Goal: Navigation & Orientation: Understand site structure

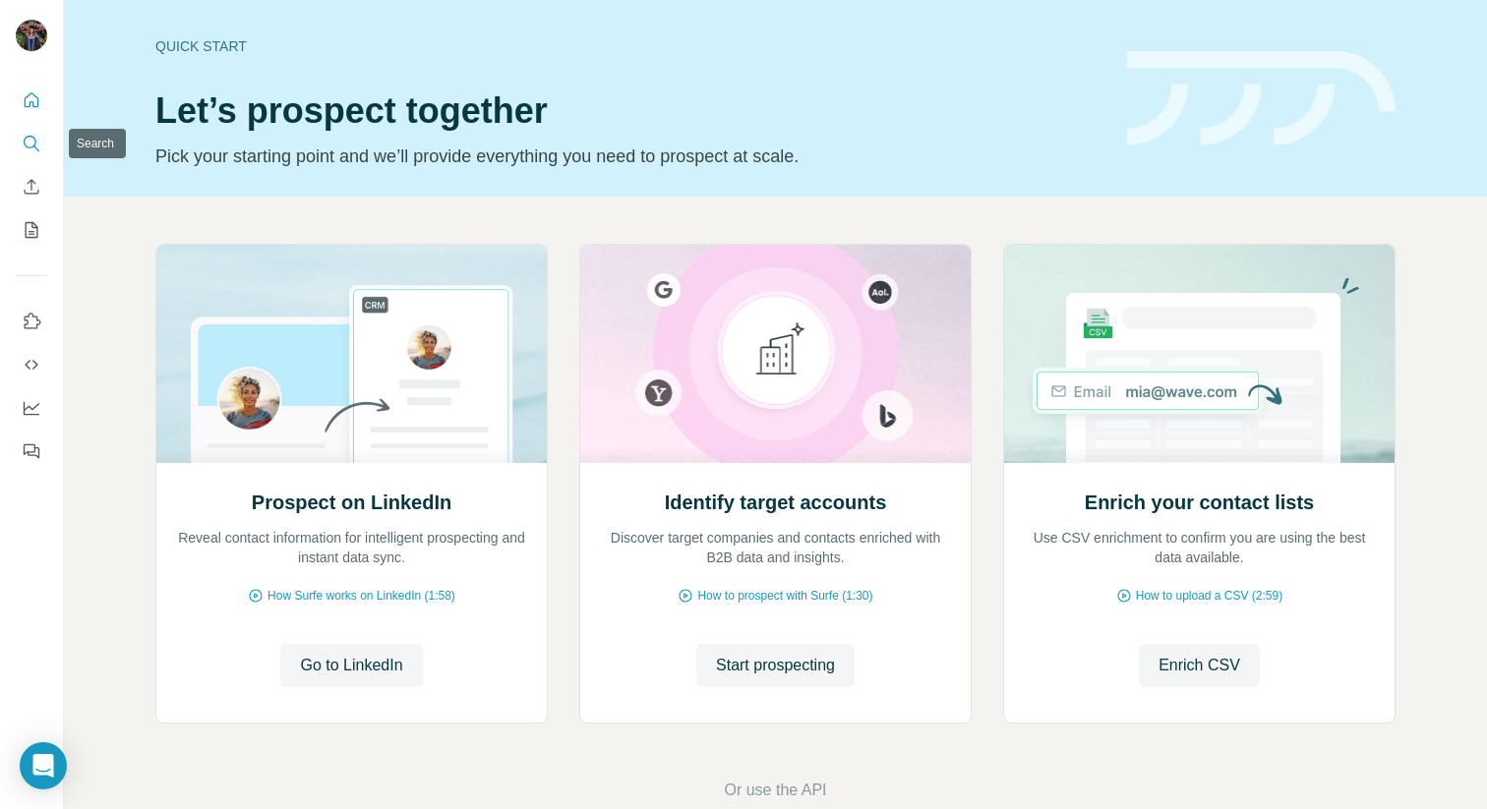
click at [31, 136] on icon "Search" at bounding box center [30, 142] width 13 height 13
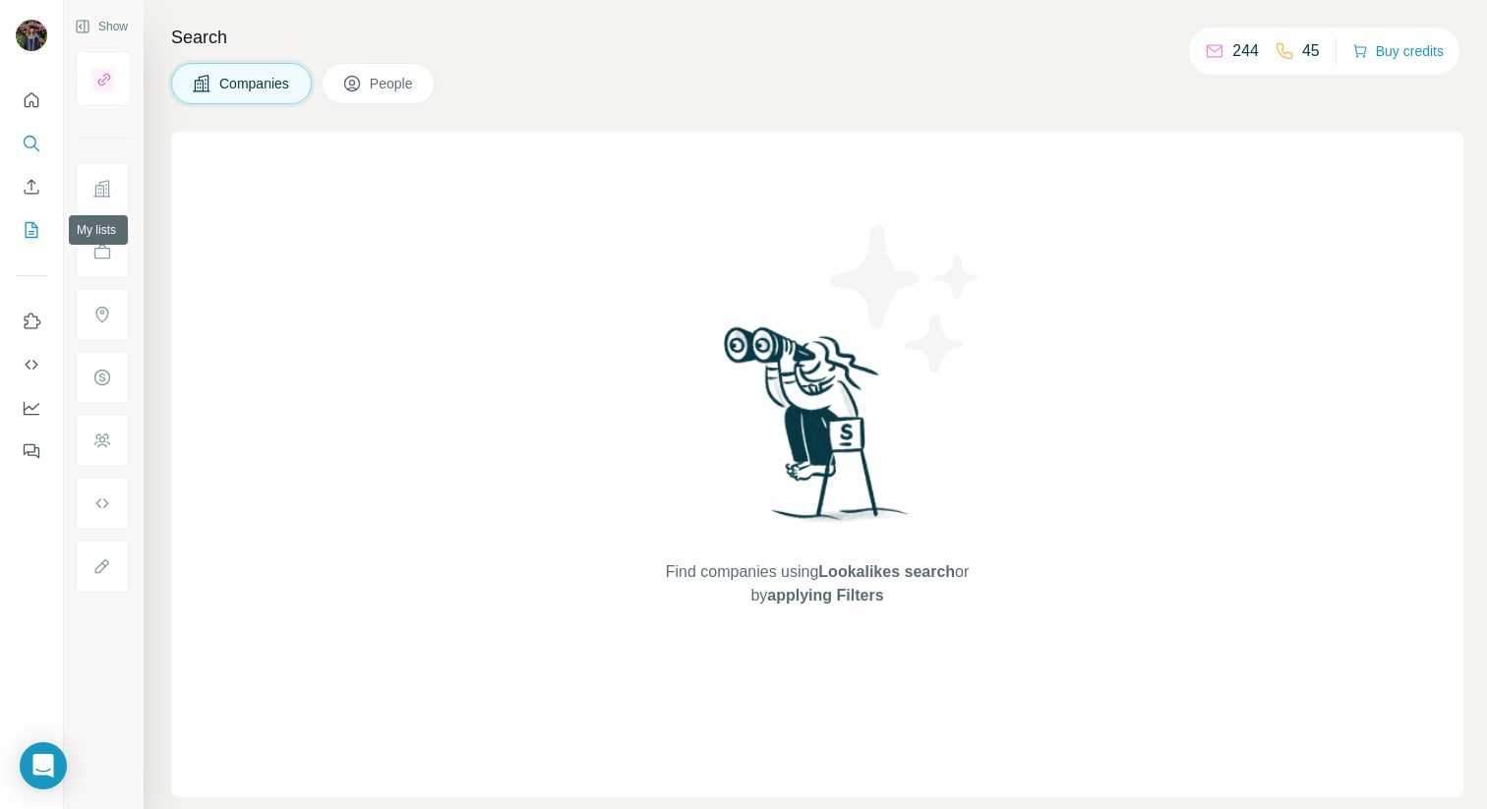
click at [24, 231] on icon "My lists" at bounding box center [32, 230] width 20 height 20
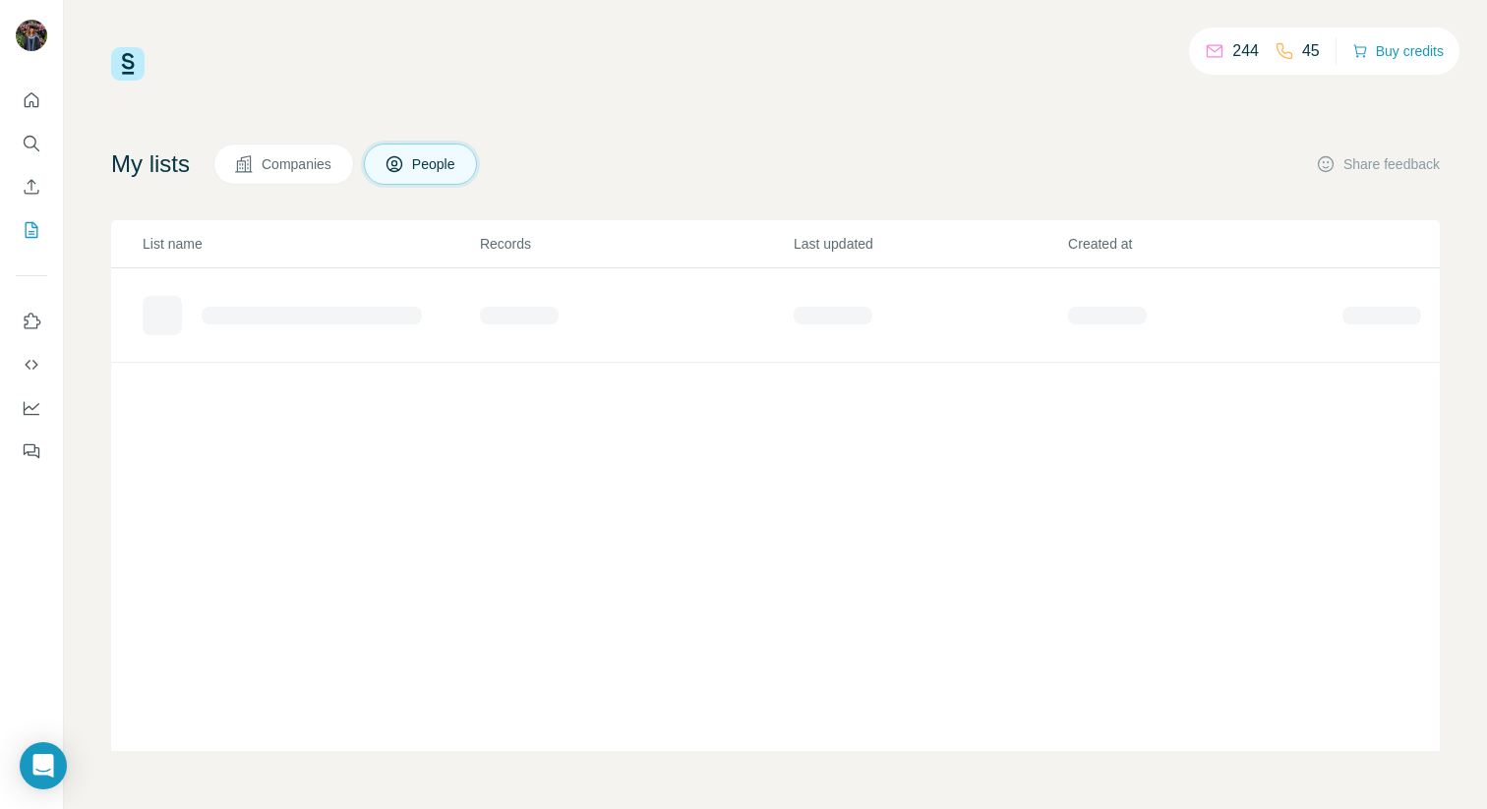
click at [294, 155] on span "Companies" at bounding box center [298, 164] width 72 height 20
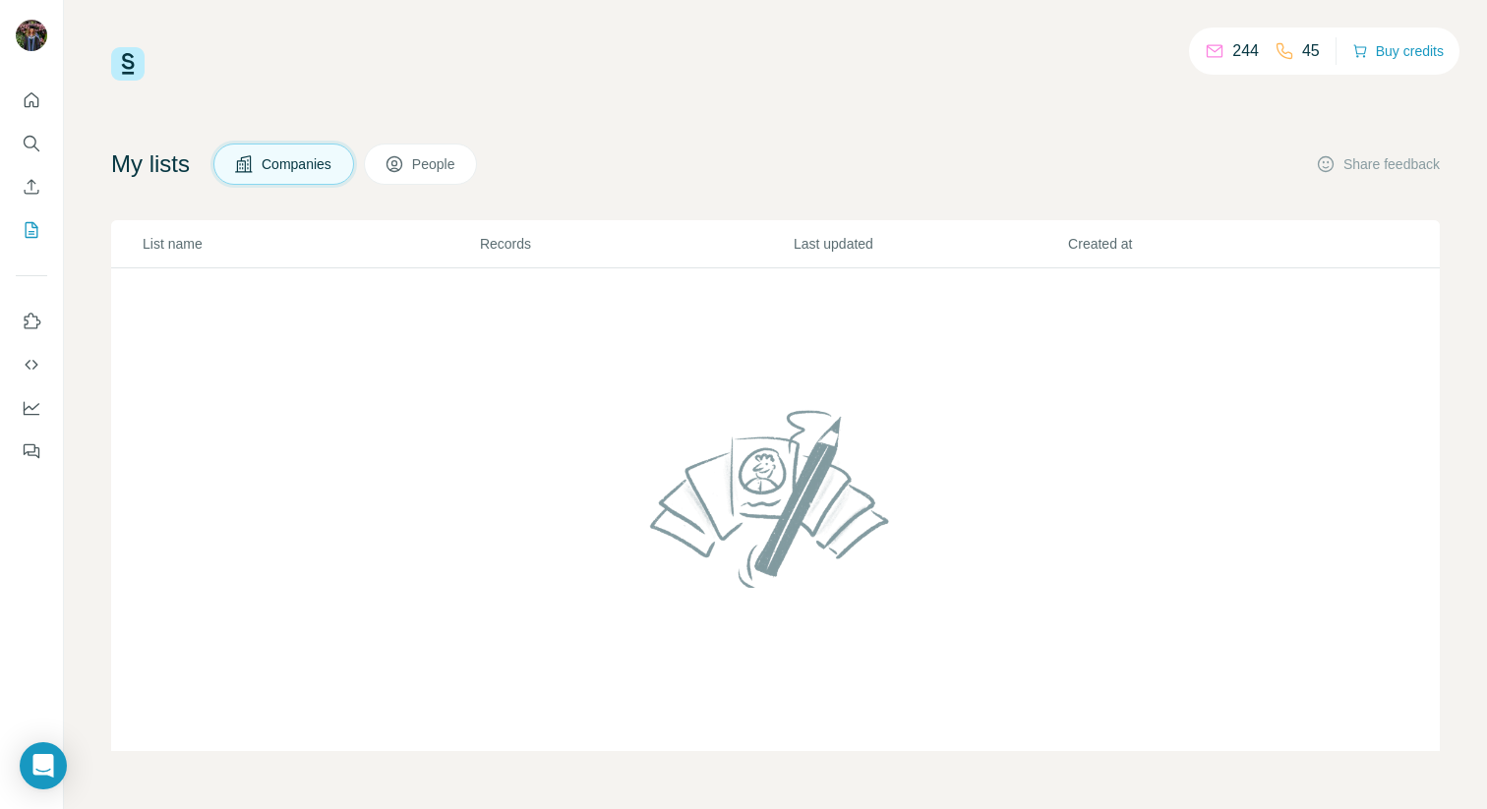
click at [401, 176] on button "People" at bounding box center [421, 164] width 114 height 41
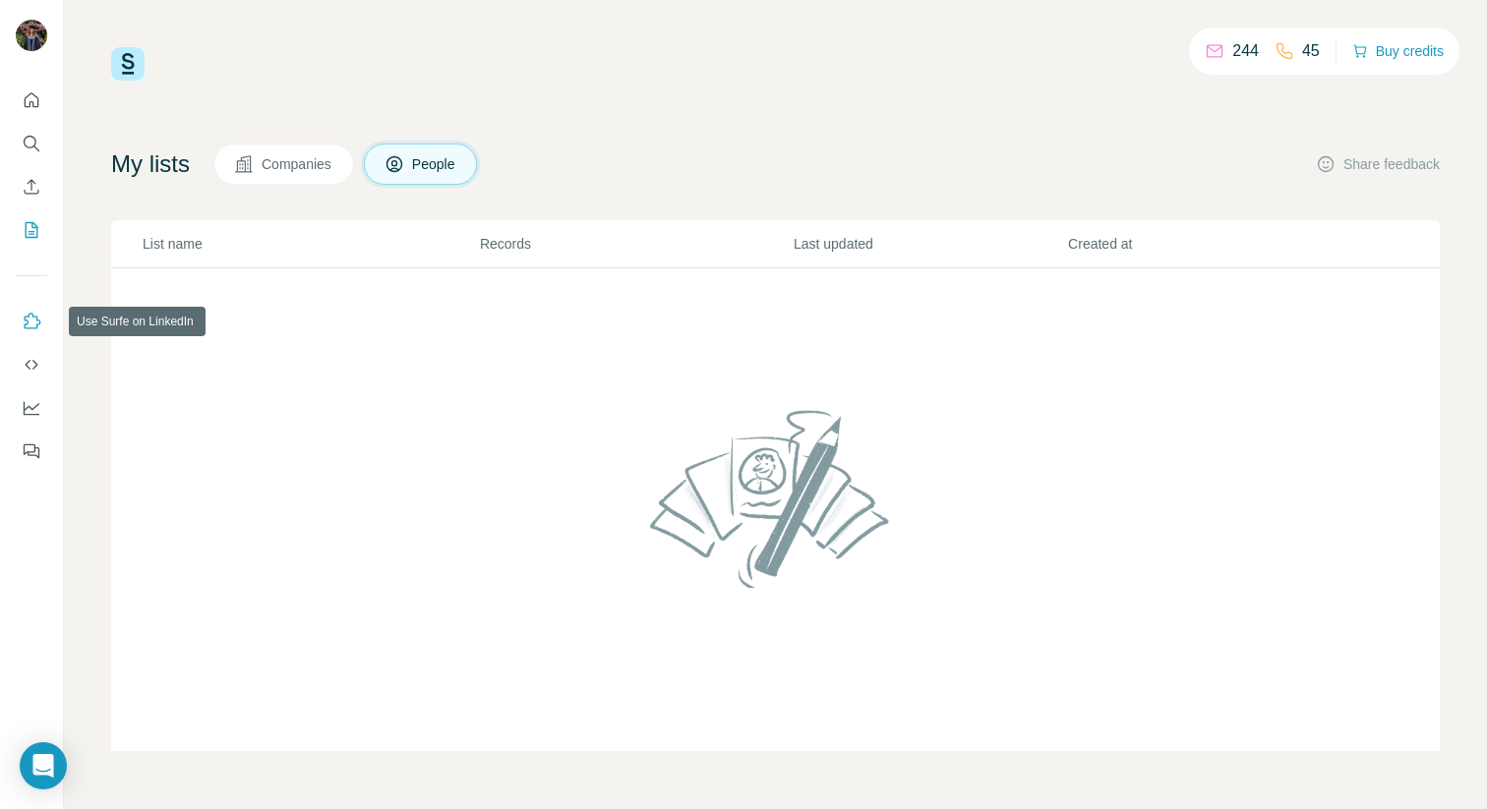
click at [30, 319] on icon "Use Surfe on LinkedIn" at bounding box center [32, 322] width 20 height 20
click at [28, 107] on icon "Quick start" at bounding box center [32, 100] width 20 height 20
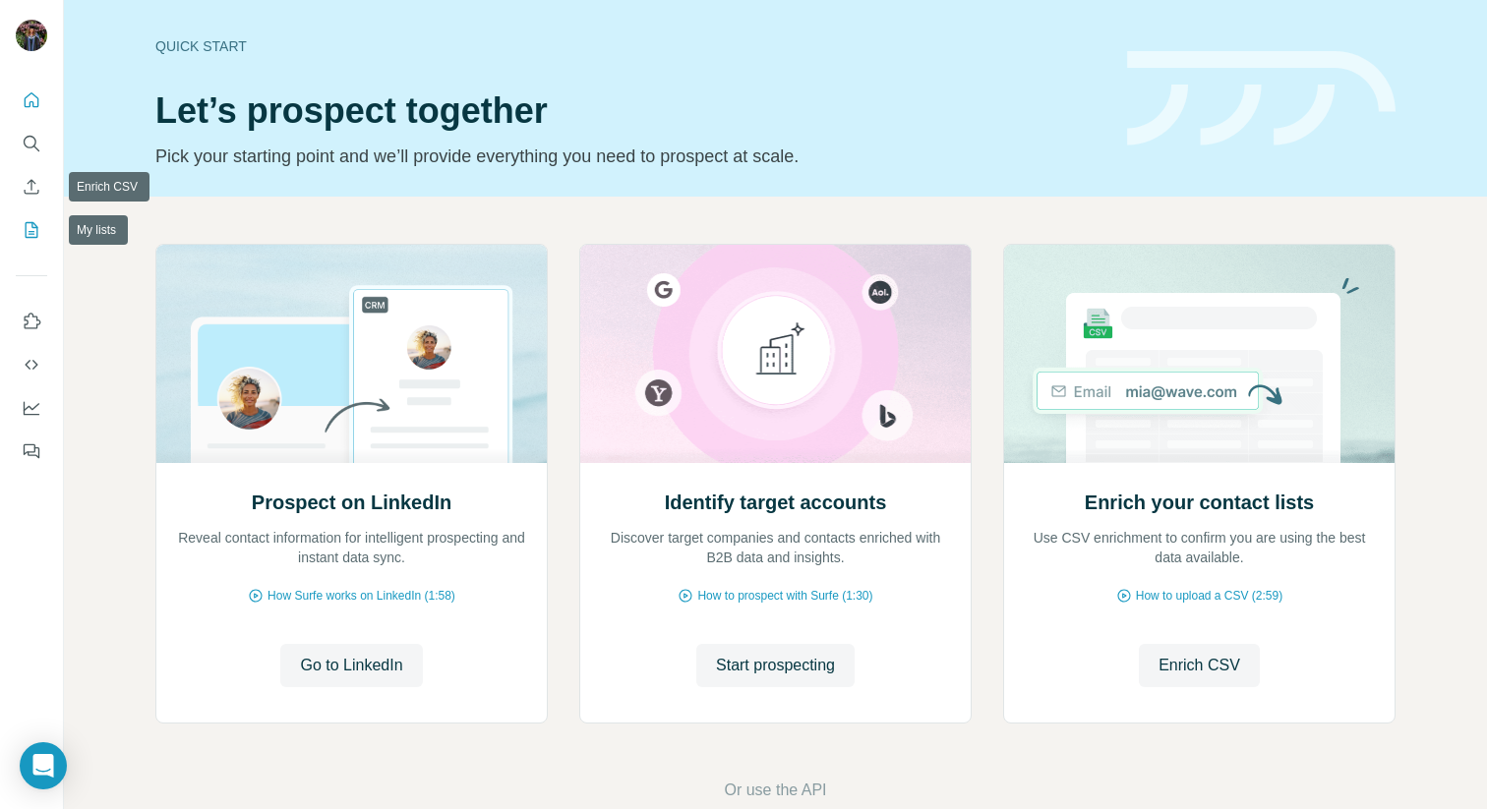
click at [29, 231] on icon "My lists" at bounding box center [34, 228] width 10 height 13
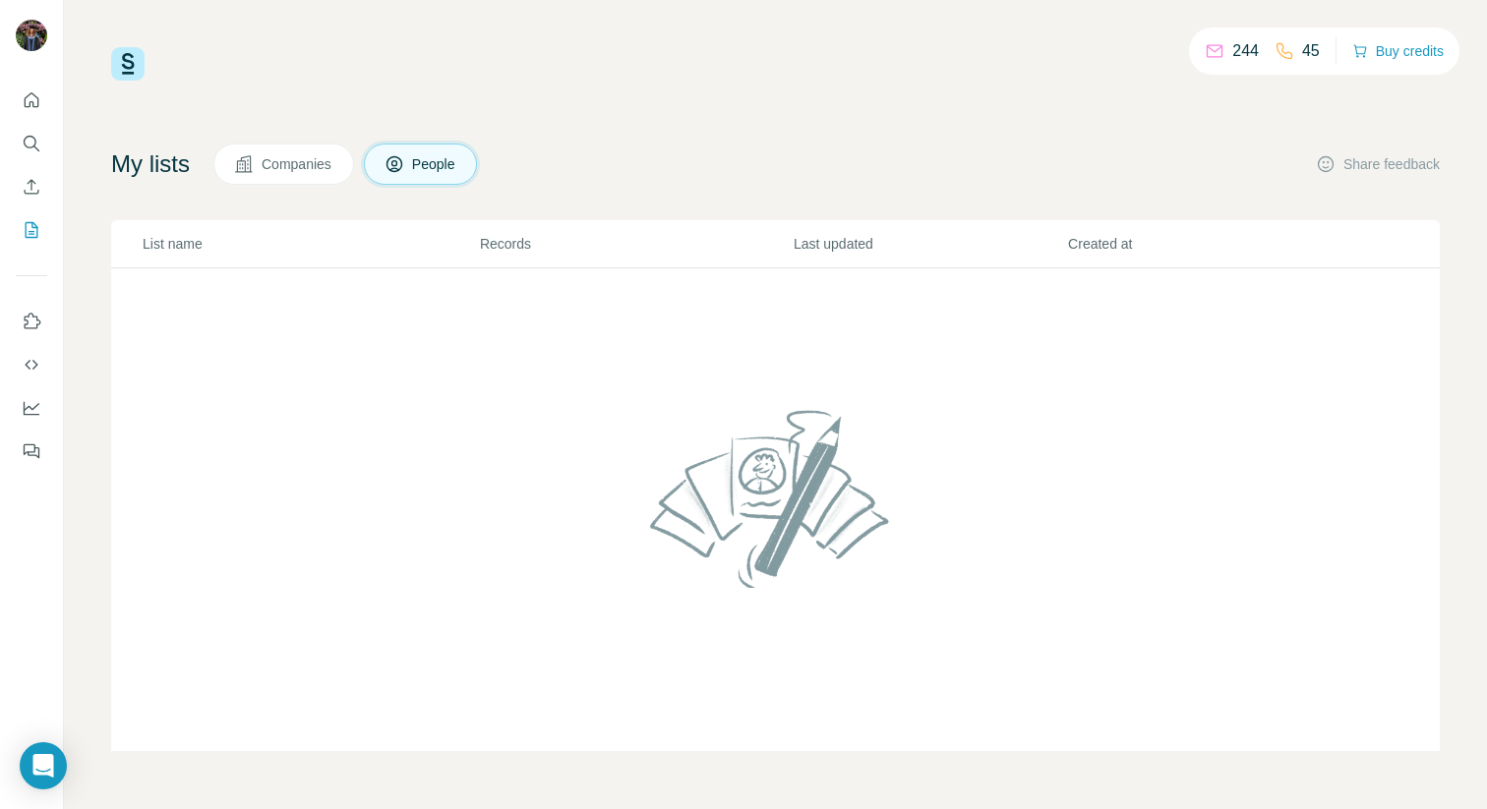
click at [36, 101] on icon "Quick start" at bounding box center [32, 100] width 20 height 20
